Goal: Check status: Check status

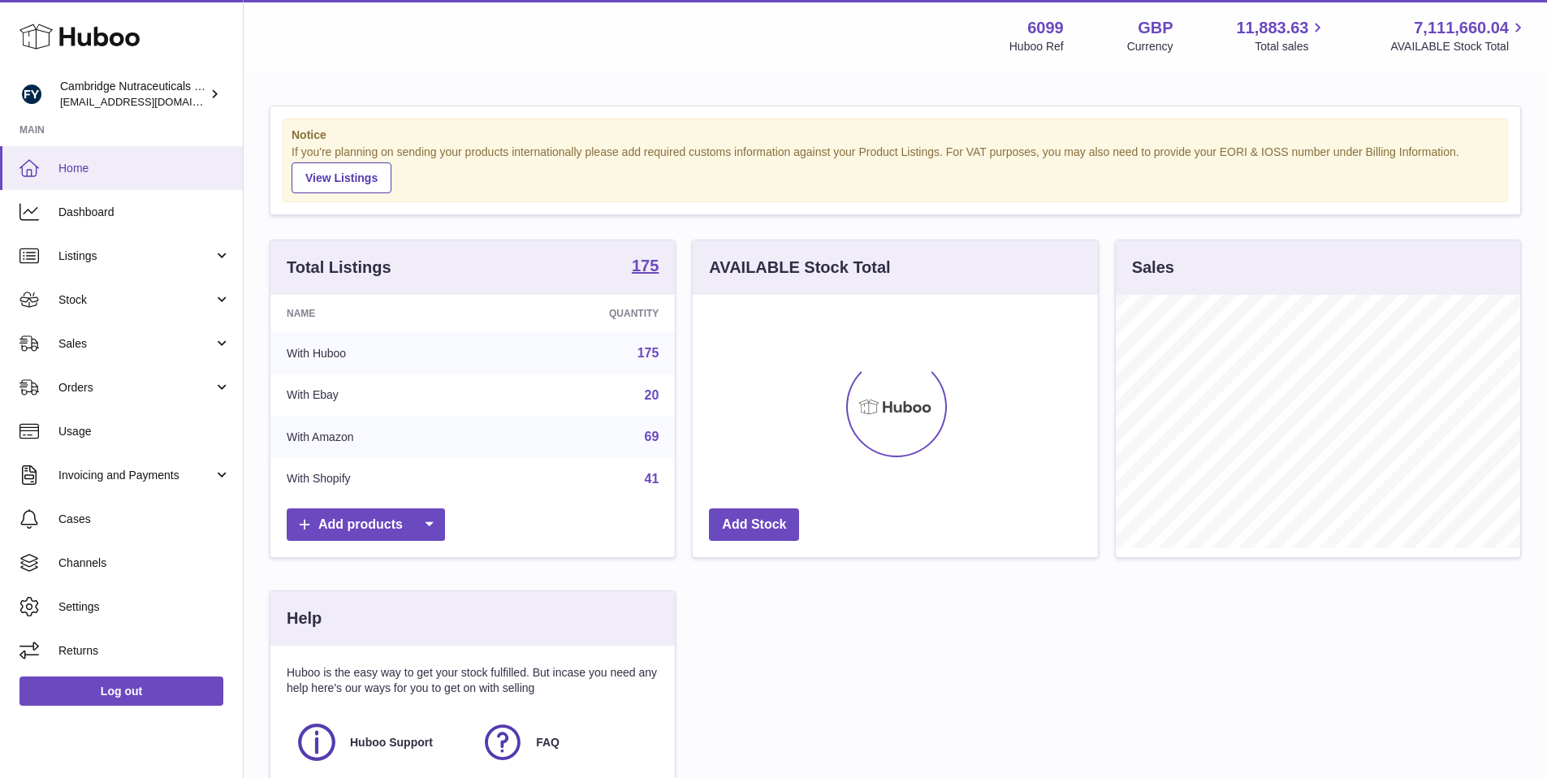
scroll to position [253, 409]
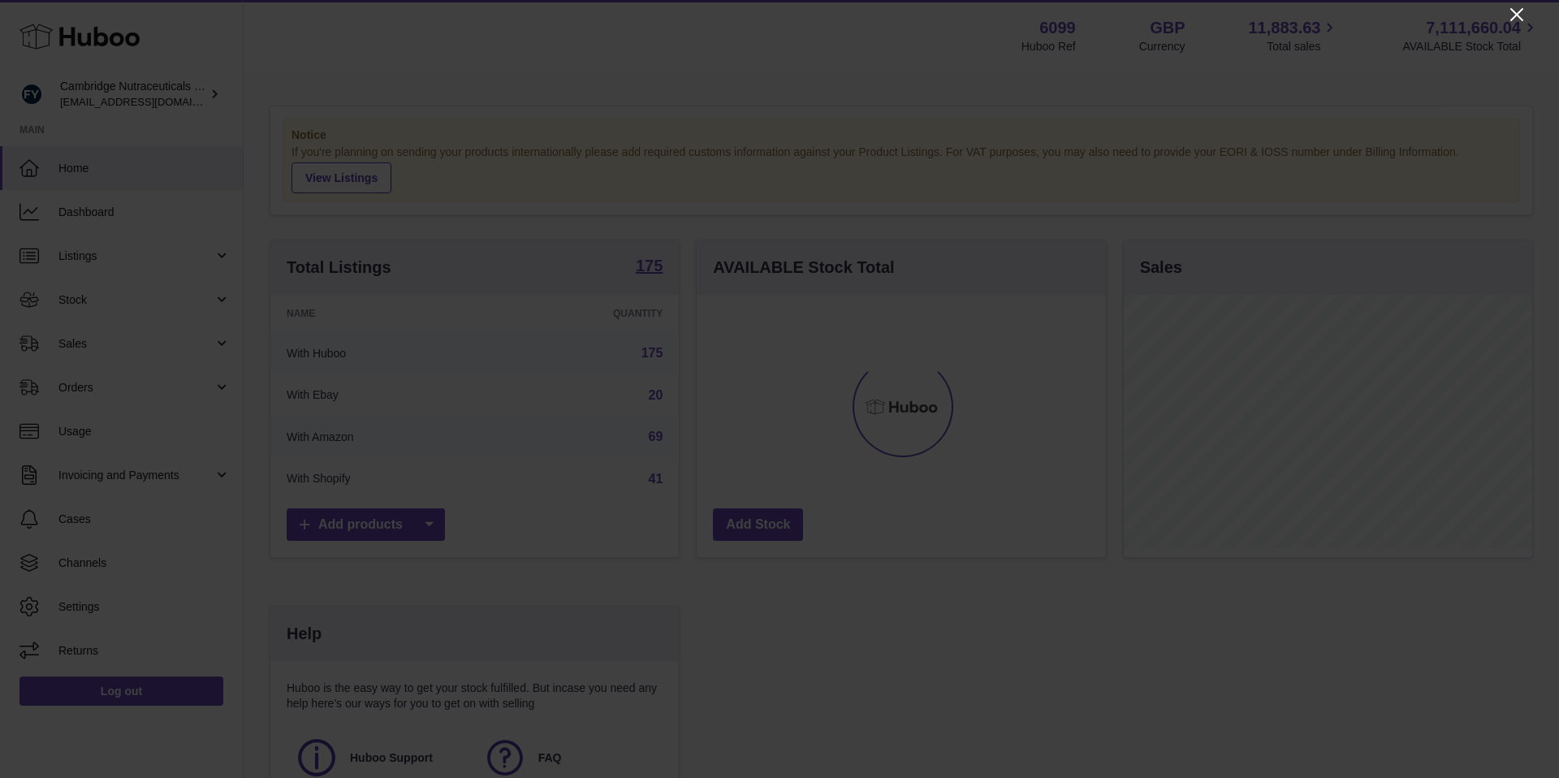
click at [1523, 13] on icon "Close" at bounding box center [1516, 14] width 19 height 19
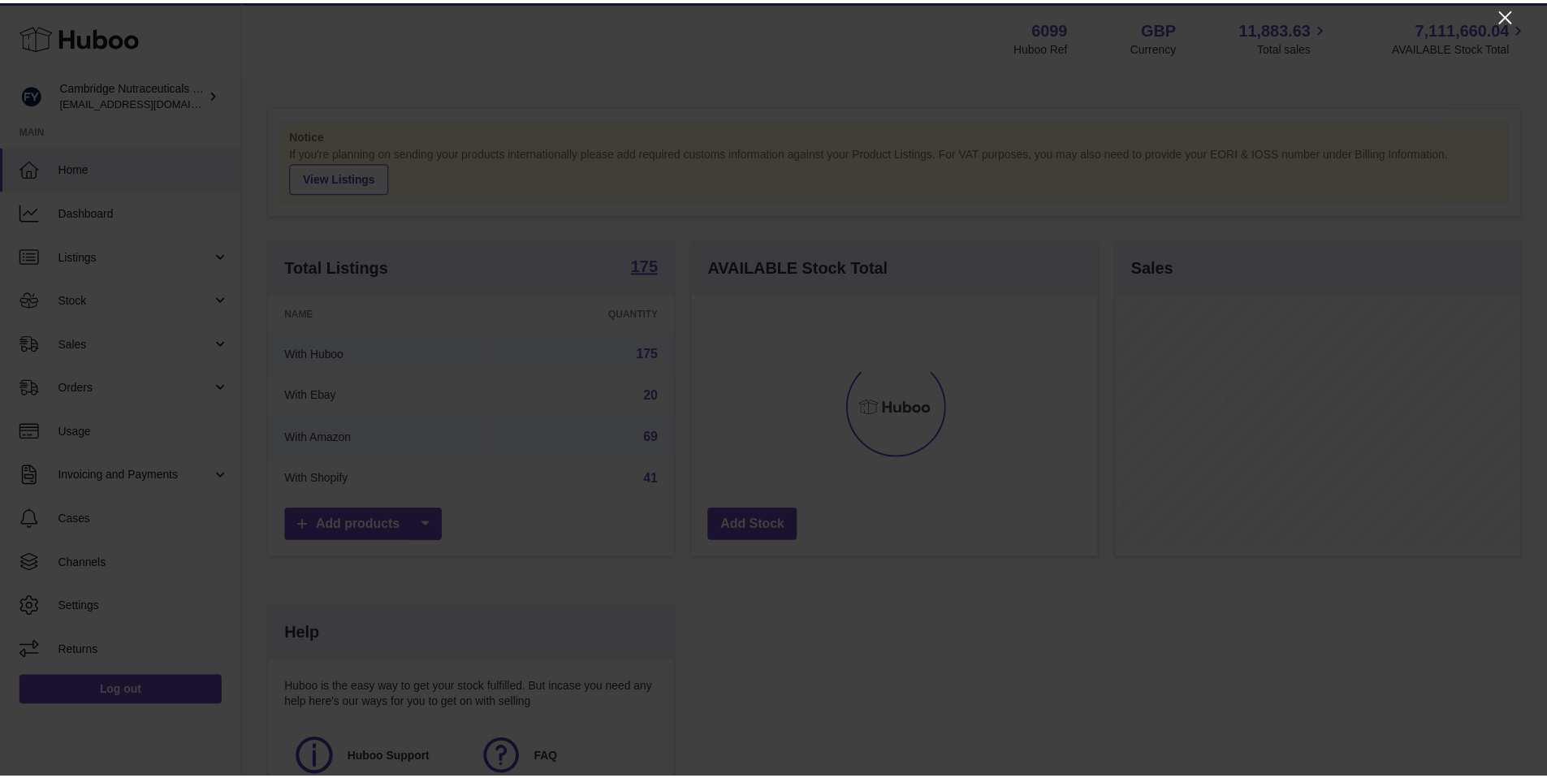
scroll to position [811975, 811824]
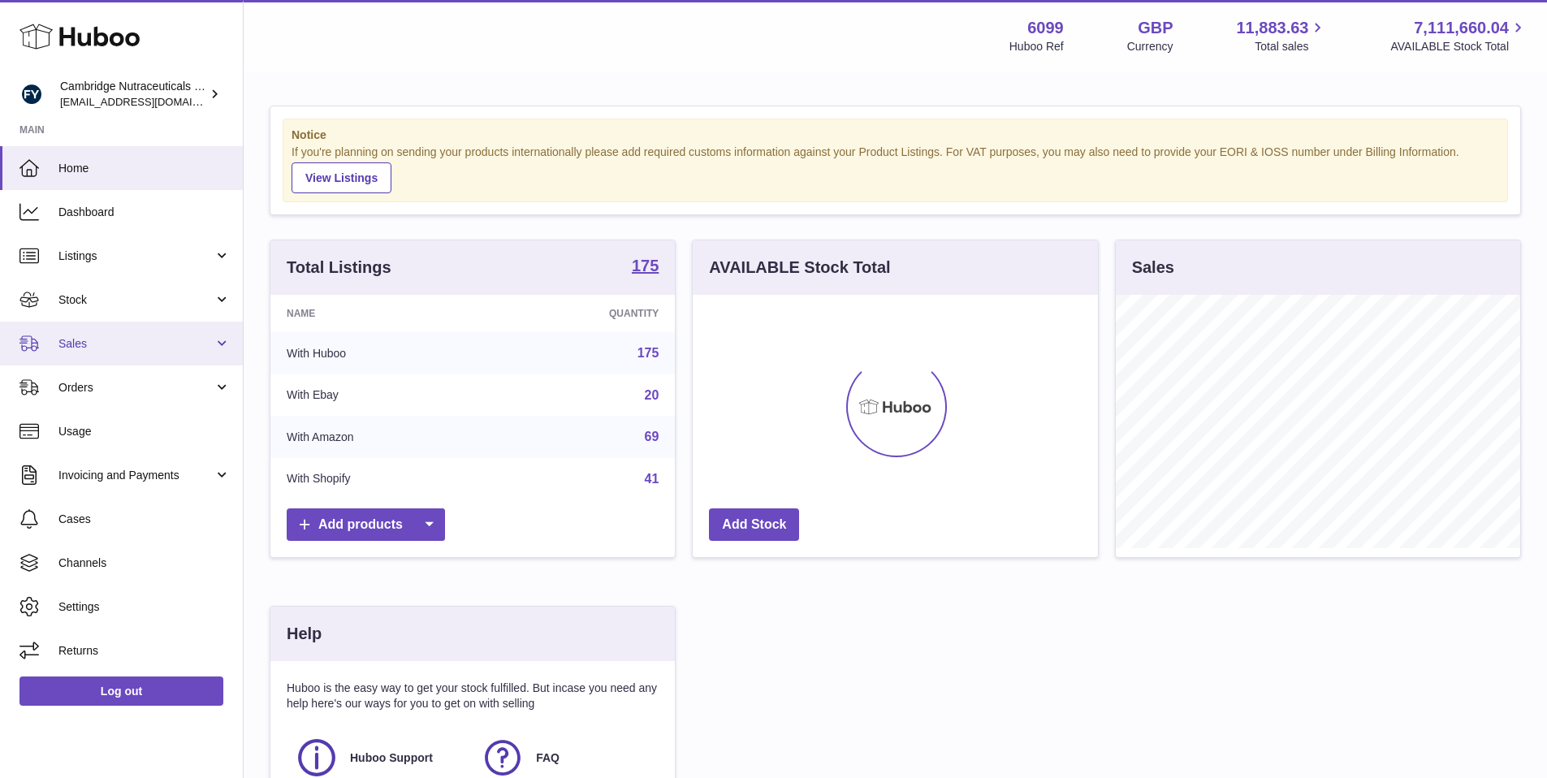
click at [111, 349] on span "Sales" at bounding box center [135, 343] width 155 height 15
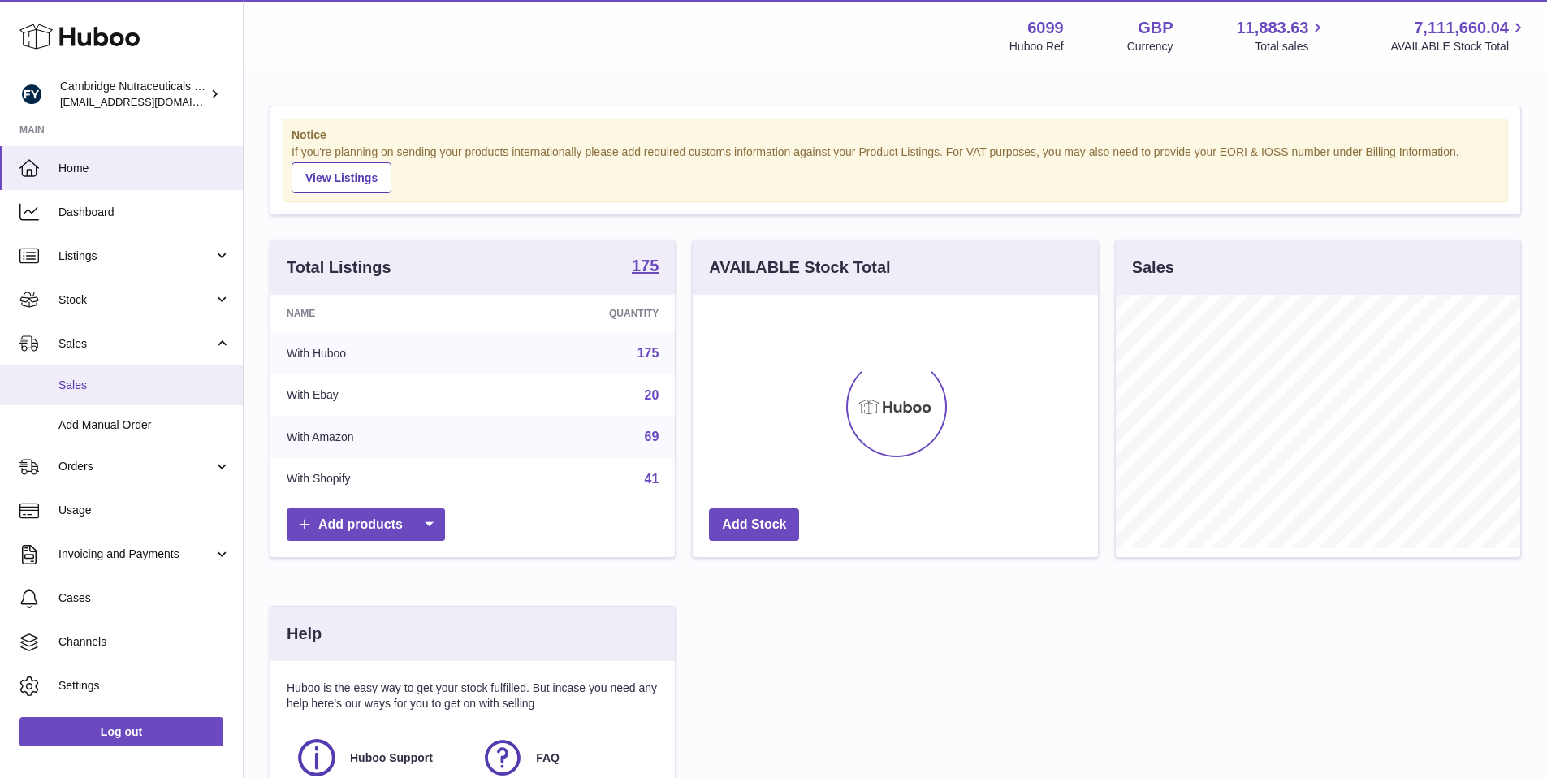
click at [99, 374] on link "Sales" at bounding box center [121, 386] width 243 height 40
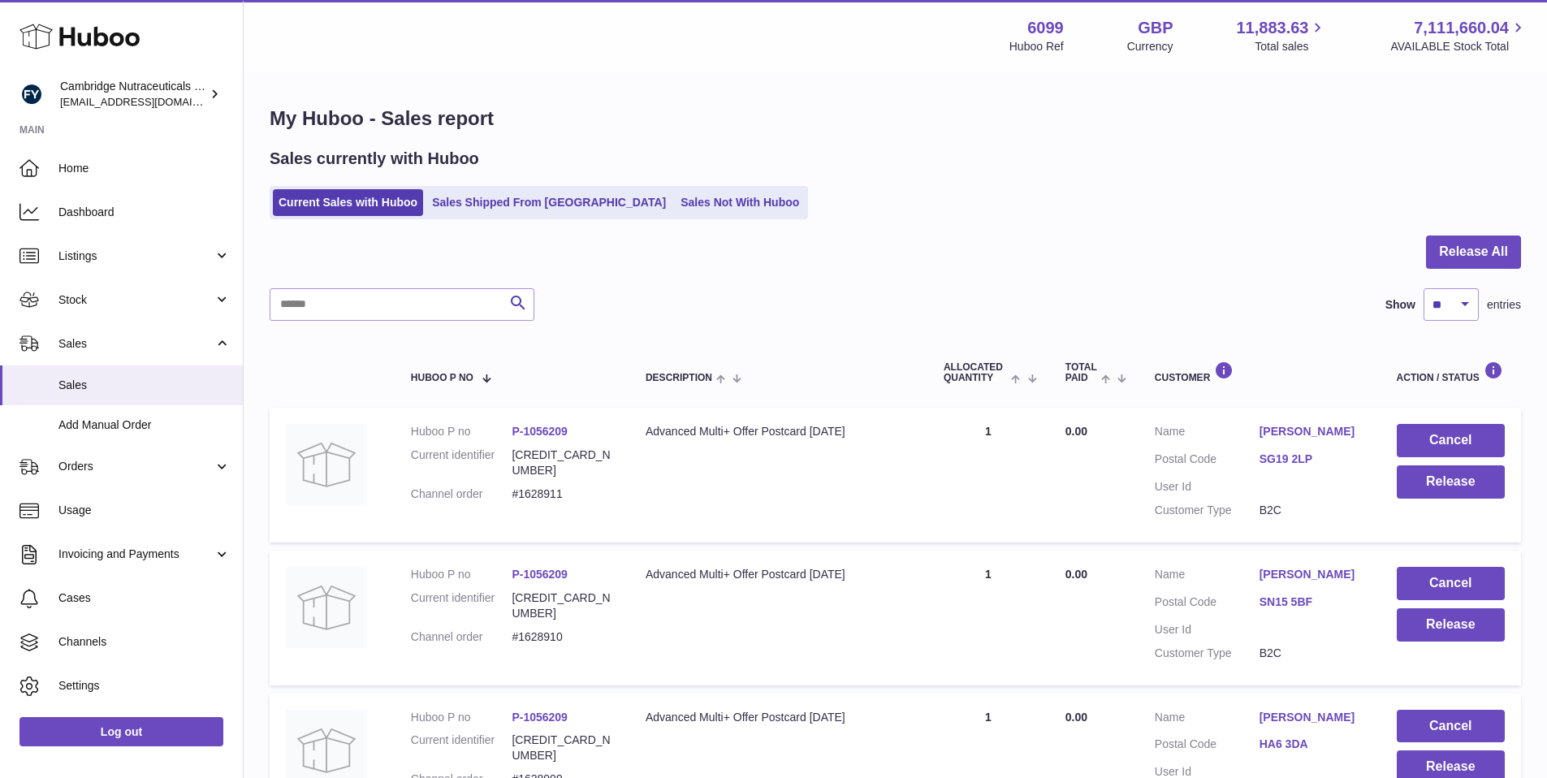
click at [526, 184] on div "Sales currently with Huboo Current Sales with Huboo Sales Shipped From Huboo Sa…" at bounding box center [896, 183] width 1252 height 71
click at [477, 191] on link "Sales Shipped From Huboo" at bounding box center [548, 202] width 245 height 27
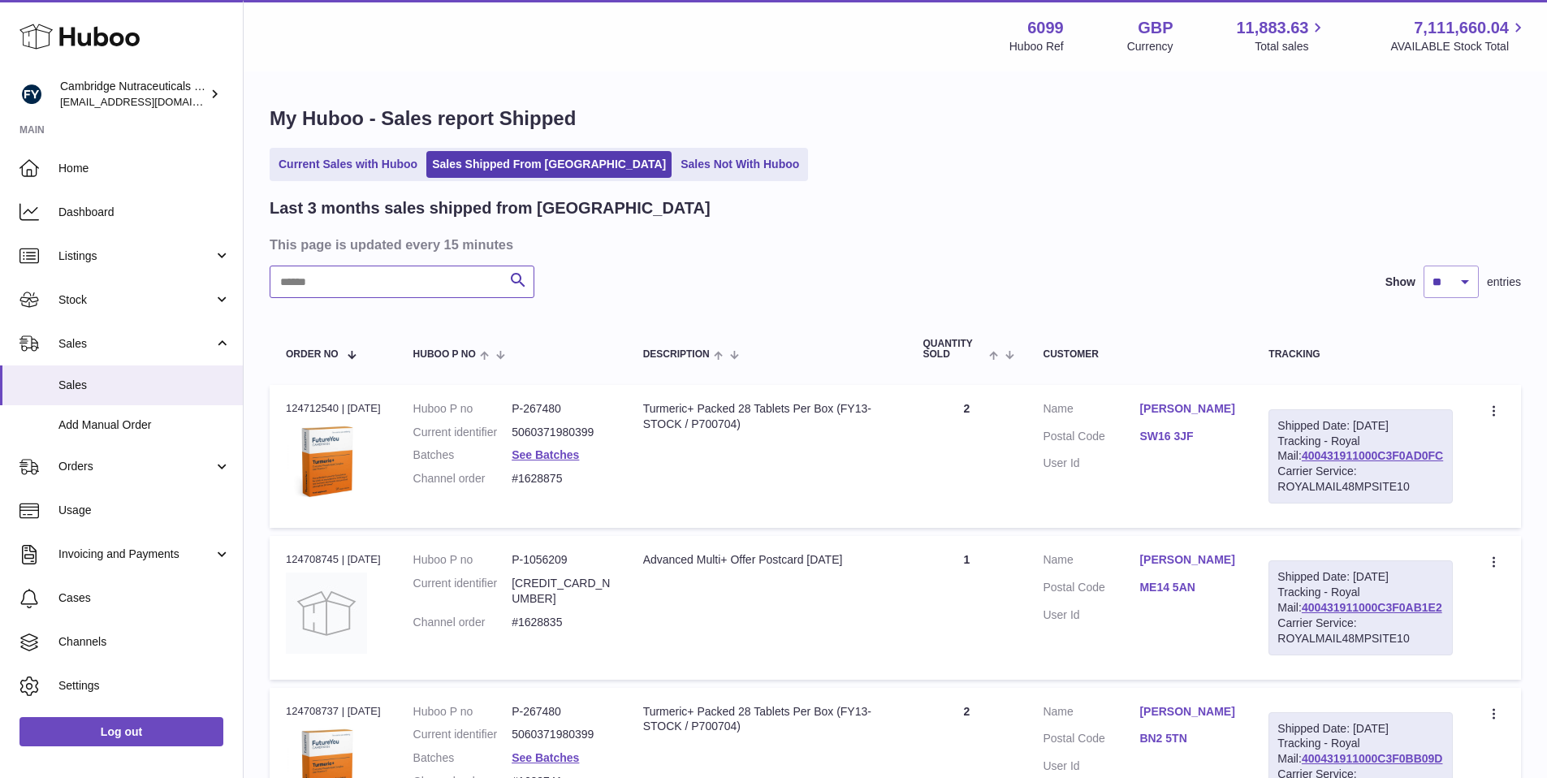
click at [404, 288] on input "text" at bounding box center [402, 282] width 265 height 32
paste input "********"
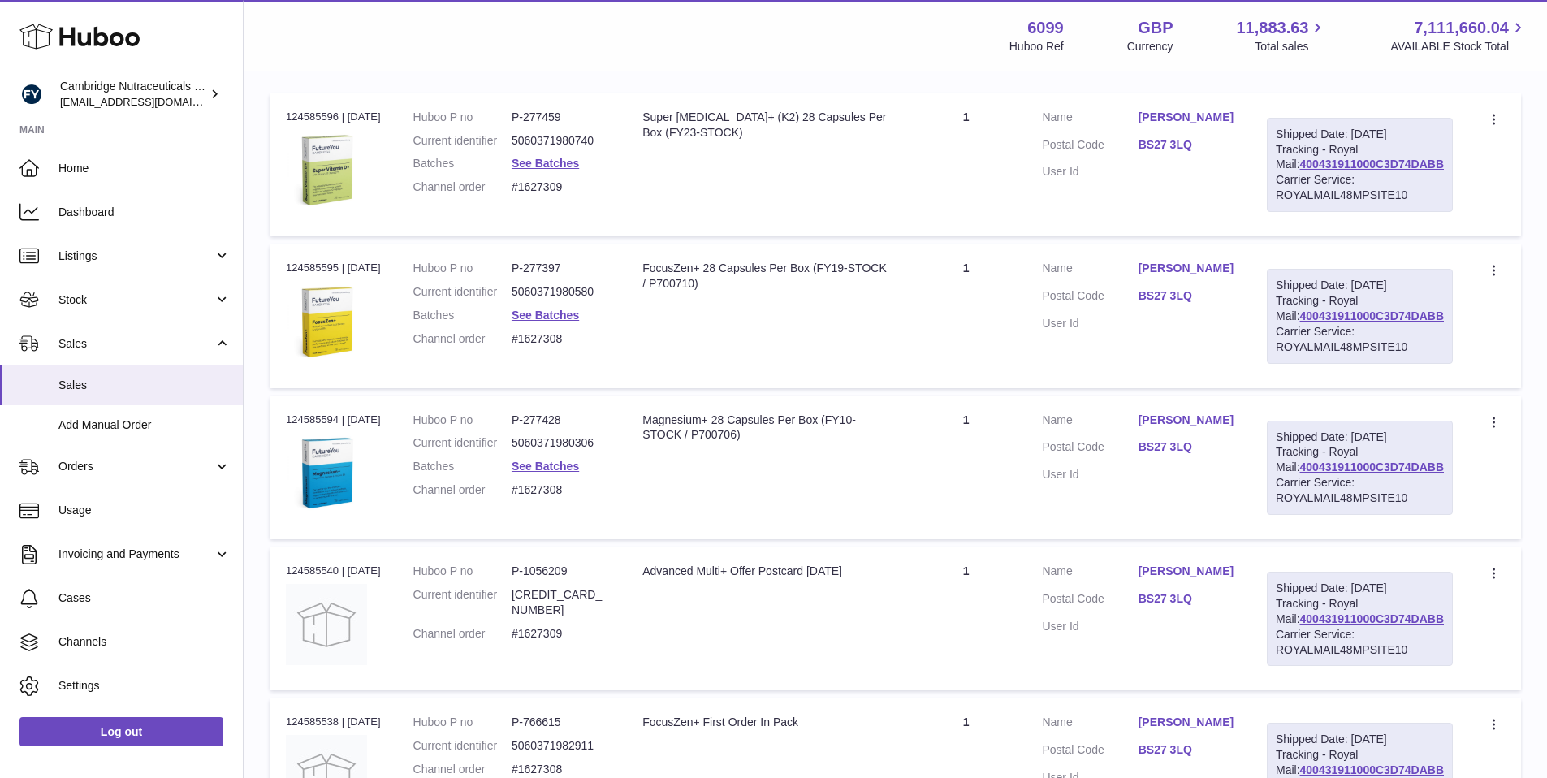
scroll to position [298, 0]
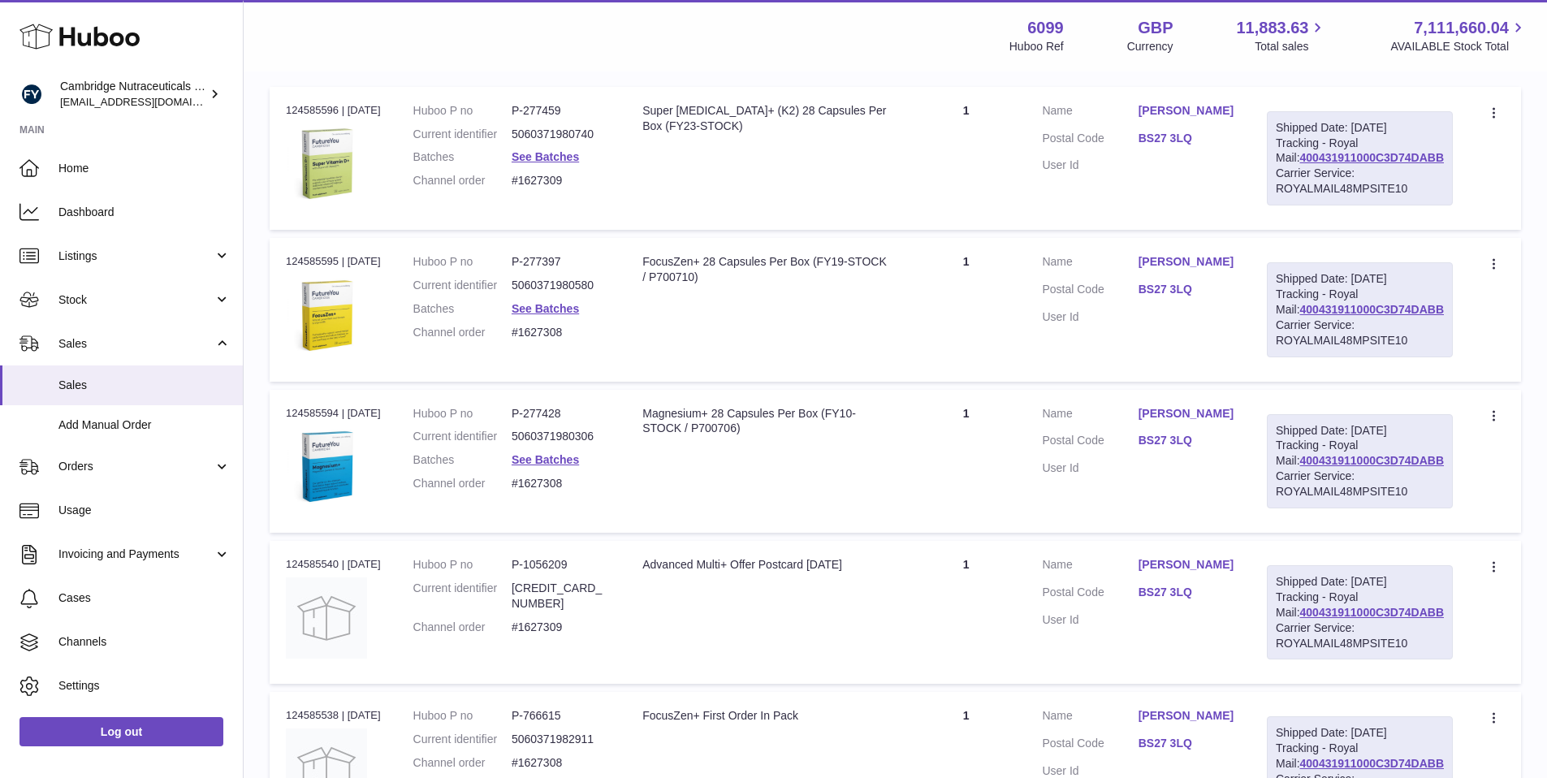
type input "********"
click at [1350, 497] on div "Shipped Date: 12th Sep 2025 Tracking - Royal Mail: 400431911000C3D74DABB Carrie…" at bounding box center [1360, 461] width 186 height 94
click at [1350, 467] on link "400431911000C3D74DABB" at bounding box center [1372, 460] width 144 height 13
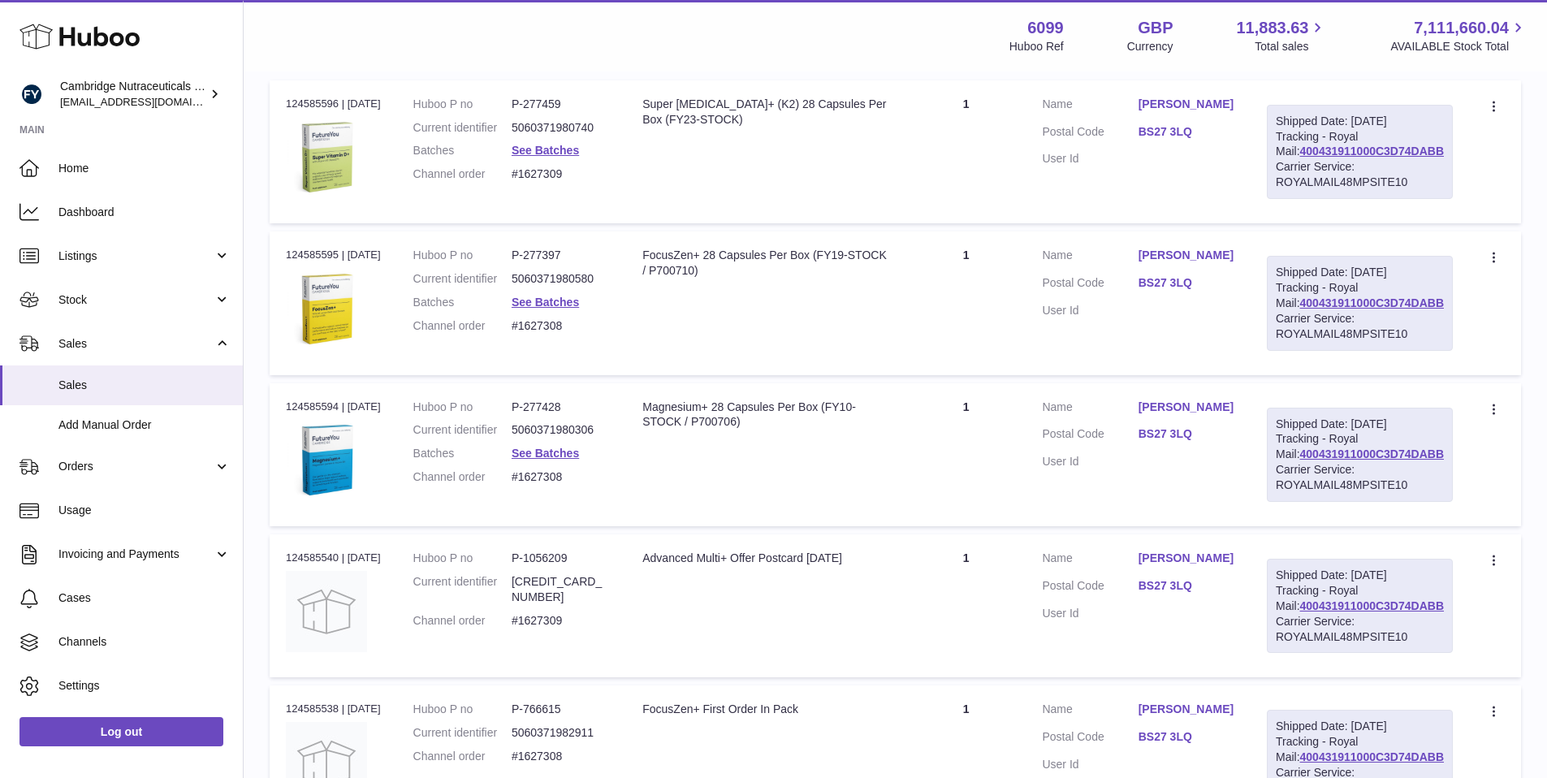
scroll to position [308, 0]
click at [1179, 512] on td "Customer Name Rosaleen Brooker Postal Code BS27 3LQ User Id" at bounding box center [1138, 451] width 225 height 143
